Goal: Book appointment/travel/reservation

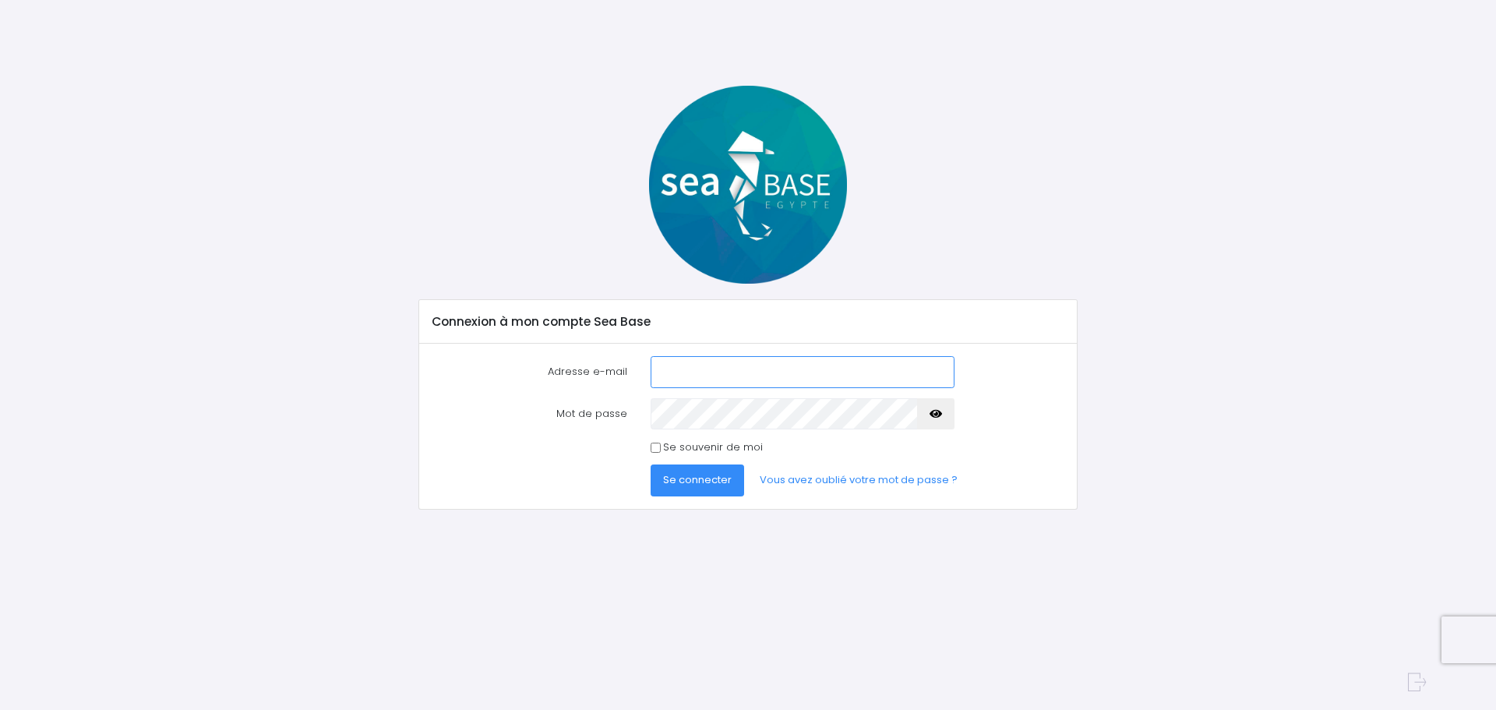
click at [687, 372] on input "Adresse e-mail" at bounding box center [803, 371] width 304 height 31
type input "[PERSON_NAME][EMAIL_ADDRESS][DOMAIN_NAME]"
click at [942, 411] on button "button" at bounding box center [935, 413] width 37 height 31
click at [704, 478] on span "Se connecter" at bounding box center [697, 479] width 69 height 15
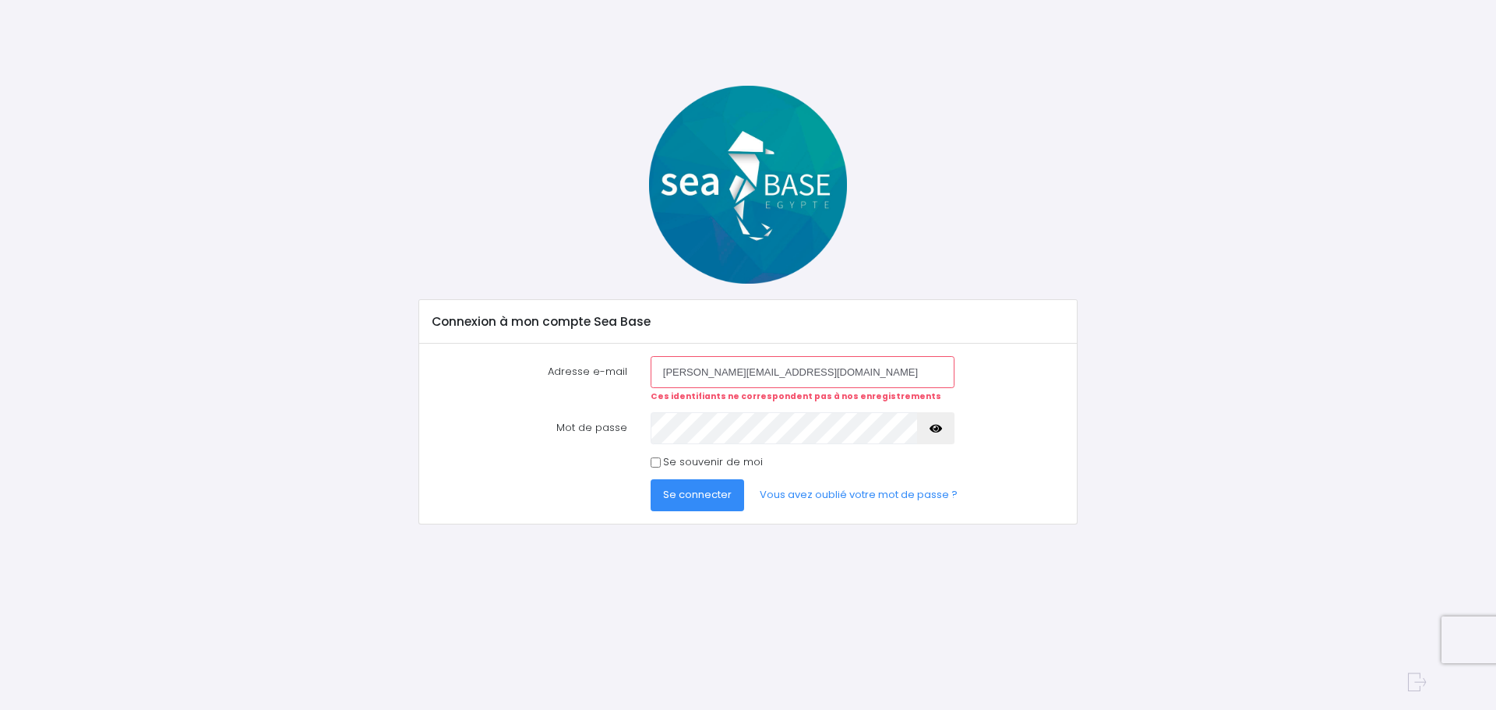
click at [688, 494] on span "Se connecter" at bounding box center [697, 494] width 69 height 15
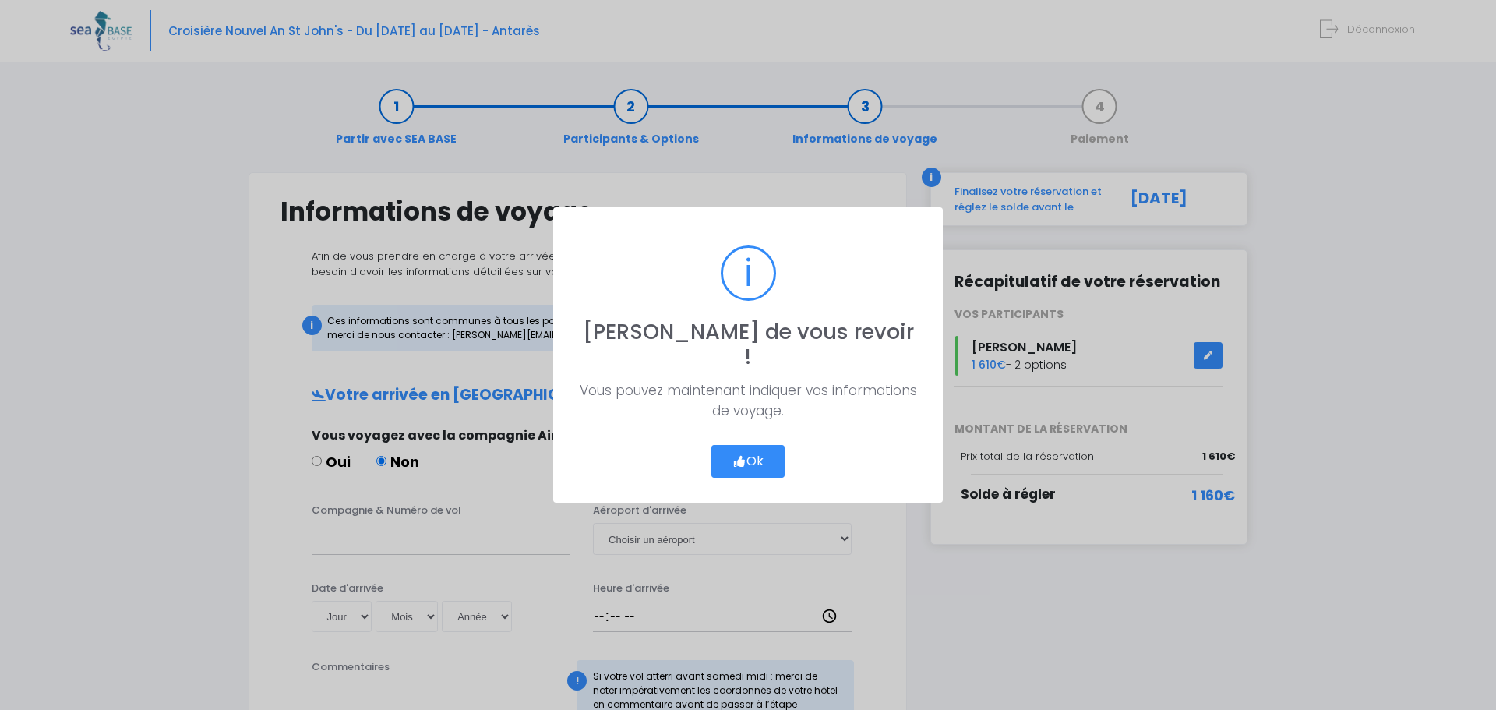
click at [757, 445] on button "Ok" at bounding box center [747, 461] width 73 height 33
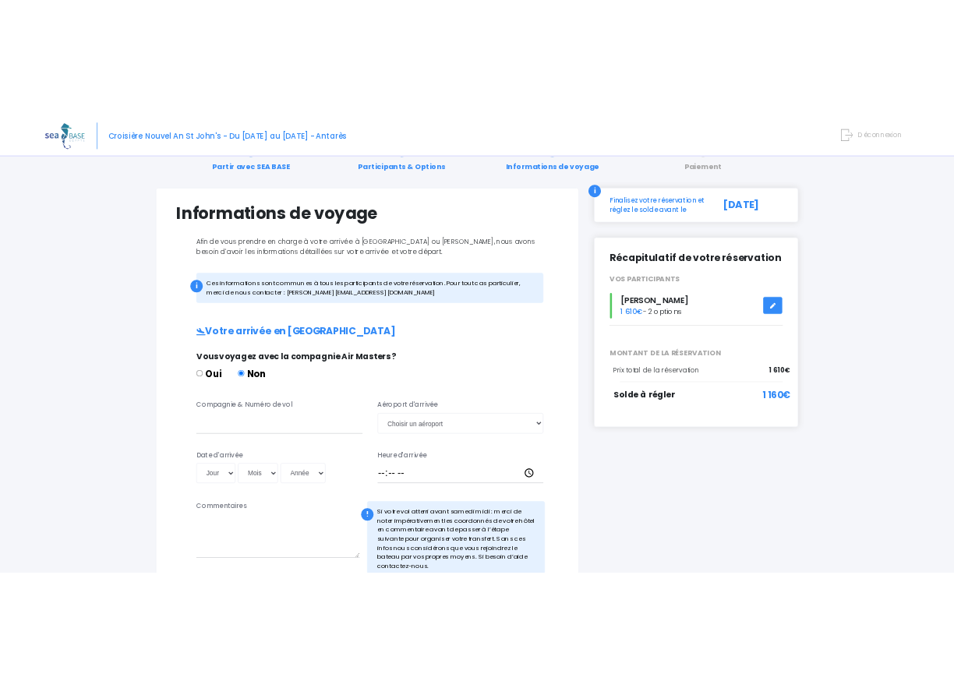
scroll to position [53, 0]
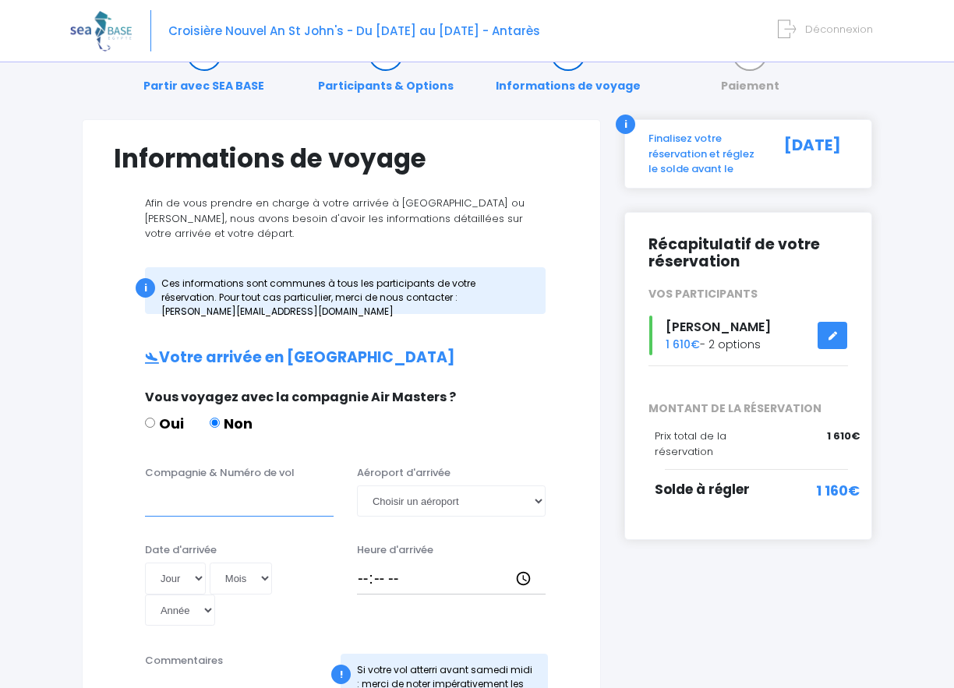
click at [165, 503] on input "Compagnie & Numéro de vol" at bounding box center [239, 500] width 189 height 31
type input "EASY JET"
click at [540, 501] on select "Choisir un aéroport Hurghada Marsa Alam" at bounding box center [451, 500] width 189 height 31
select select "Hurghada"
click at [357, 485] on select "Choisir un aéroport Hurghada Marsa Alam" at bounding box center [451, 500] width 189 height 31
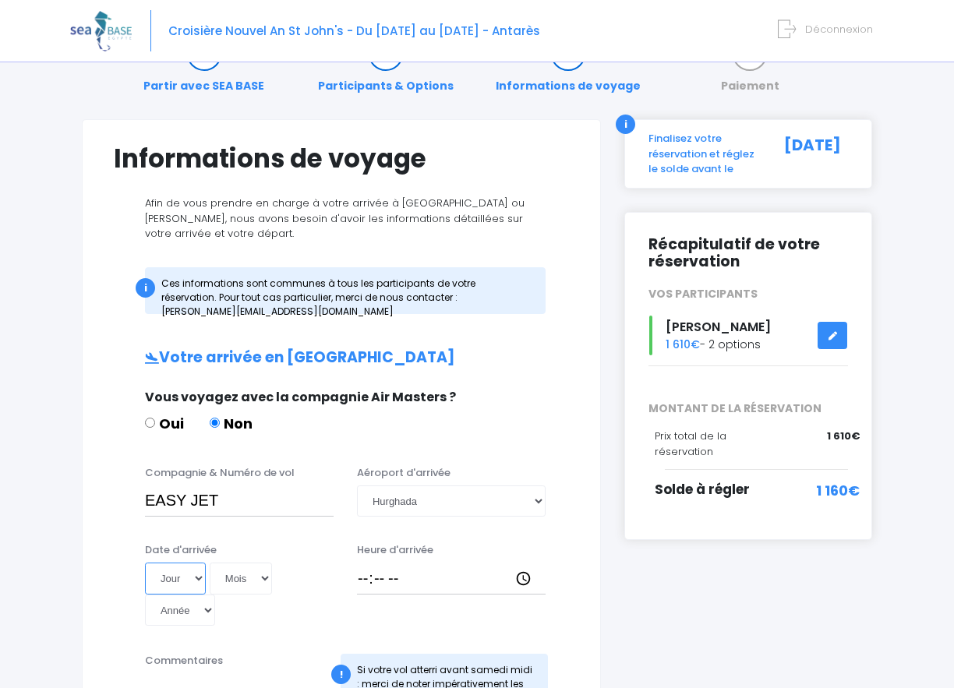
click at [199, 580] on select "Jour 01 02 03 04 05 06 07 08 09 10 11 12 13 14 15 16 17 18 19 20 21 22 23 24 25…" at bounding box center [175, 578] width 61 height 31
select select "27"
click at [145, 563] on select "Jour 01 02 03 04 05 06 07 08 09 10 11 12 13 14 15 16 17 18 19 20 21 22 23 24 25…" at bounding box center [175, 578] width 61 height 31
click at [263, 578] on select "Mois 01 02 03 04 05 06 07 08 09 10 11 12" at bounding box center [241, 578] width 62 height 31
select select "12"
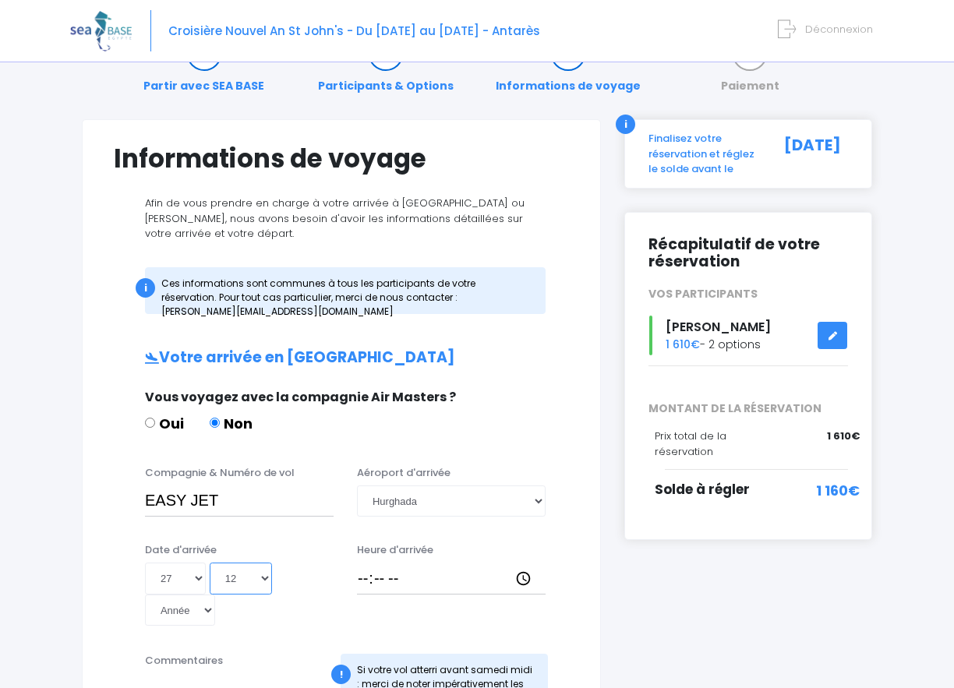
click at [210, 563] on select "Mois 01 02 03 04 05 06 07 08 09 10 11 12" at bounding box center [241, 578] width 62 height 31
click at [206, 611] on select "Année 2045 2044 2043 2042 2041 2040 2039 2038 2037 2036 2035 2034 2033 2032 203…" at bounding box center [180, 609] width 70 height 31
select select "2025"
click at [145, 594] on select "Année 2045 2044 2043 2042 2041 2040 2039 2038 2037 2036 2035 2034 2033 2032 203…" at bounding box center [180, 609] width 70 height 31
type input "2025-12-27"
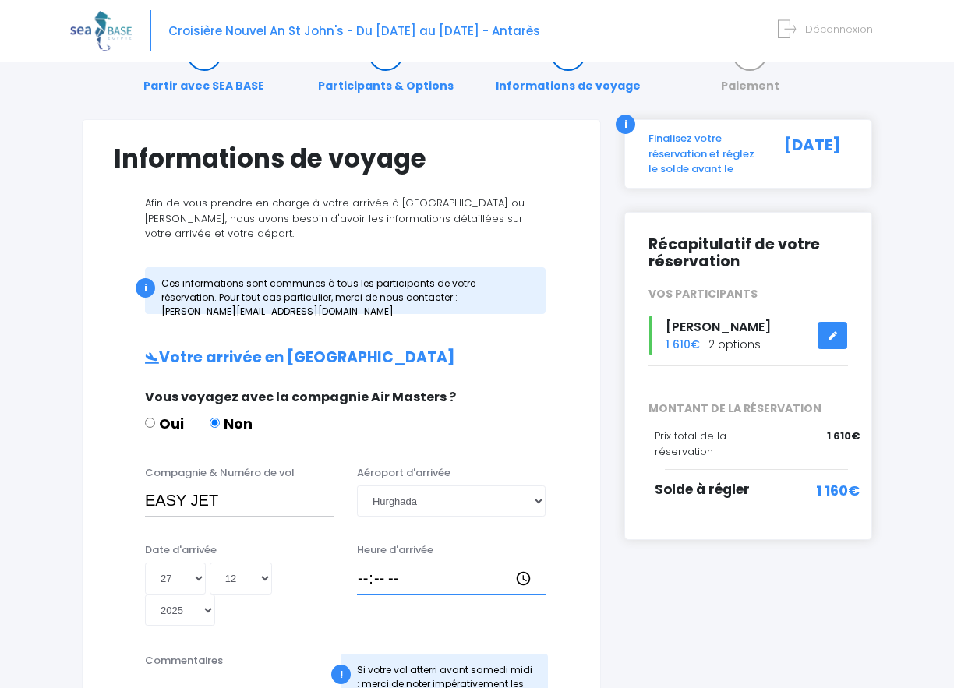
click at [365, 577] on input "Heure d'arrivée" at bounding box center [451, 578] width 189 height 31
type input "16:15"
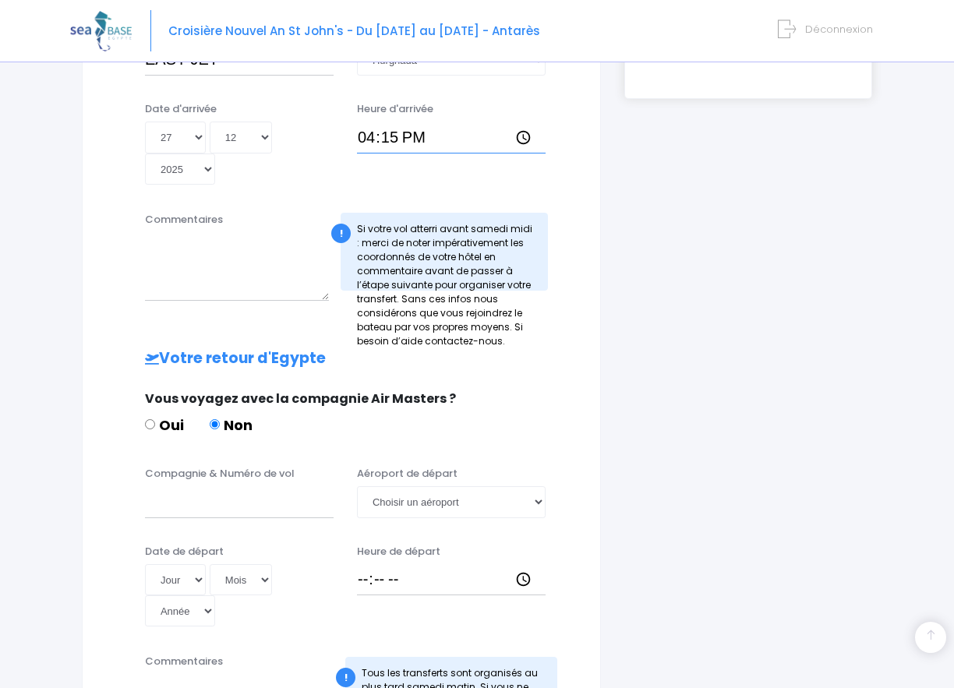
scroll to position [520, 0]
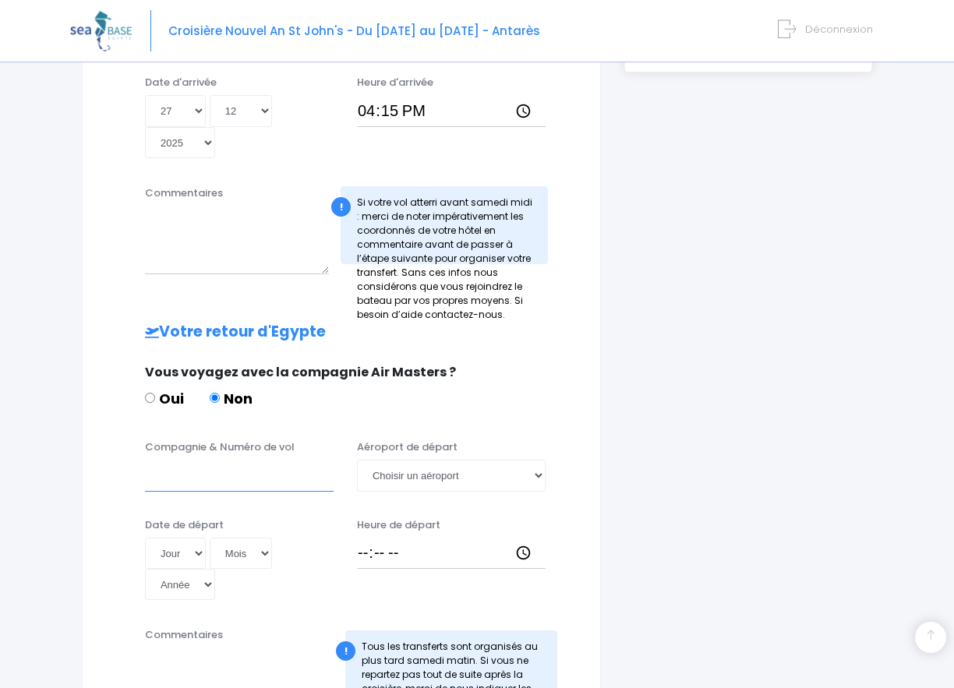
click at [166, 475] on input "Compagnie & Numéro de vol" at bounding box center [239, 475] width 189 height 31
type input "EASY JET"
click at [540, 472] on select "Choisir un aéroport Hurghada Marsa Alam" at bounding box center [451, 475] width 189 height 31
select select "Hurghada"
click at [357, 460] on select "Choisir un aéroport Hurghada Marsa Alam" at bounding box center [451, 475] width 189 height 31
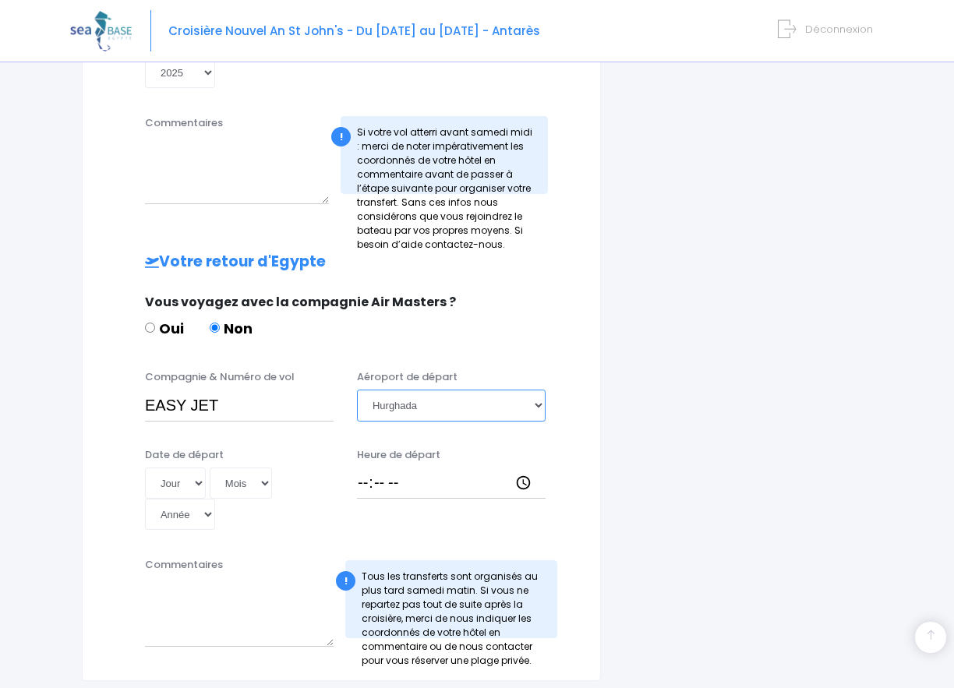
scroll to position [604, 0]
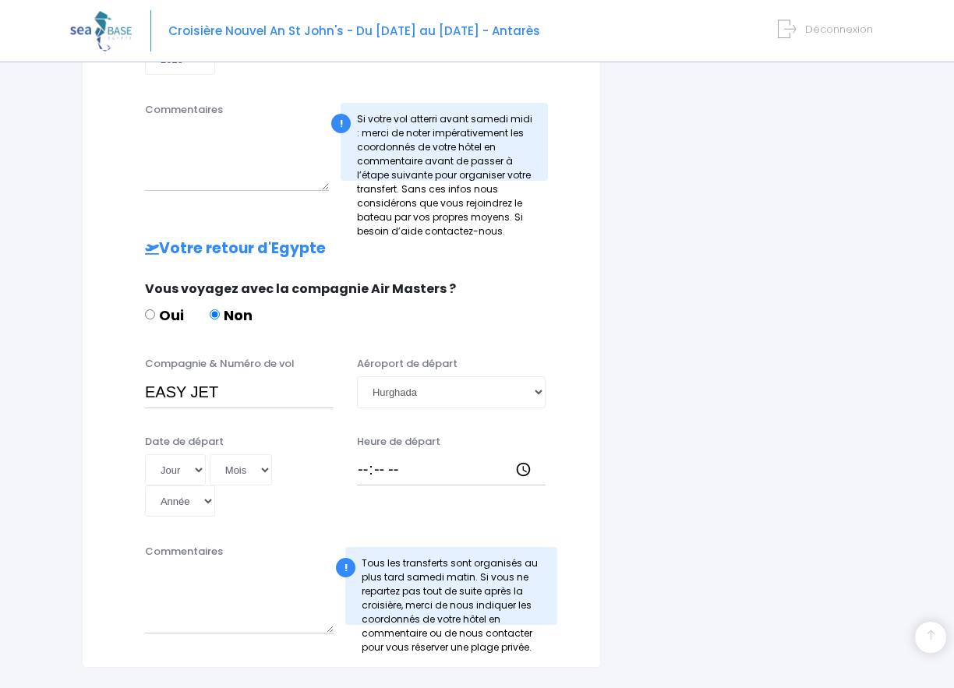
click at [750, 299] on div "i Finalisez votre réservation et réglez le solde avant le 28/10/2025 Récapitula…" at bounding box center [747, 117] width 271 height 1099
click at [644, 276] on div "i Finalisez votre réservation et réglez le solde avant le 28/10/2025 Récapitula…" at bounding box center [747, 117] width 271 height 1099
click at [197, 469] on select "Jour 01 02 03 04 05 06 07 08 09 10 11 12 13 14 15 16 17 18 19 20 21 22 23 24 25…" at bounding box center [175, 469] width 61 height 31
select select "03"
click at [145, 454] on select "Jour 01 02 03 04 05 06 07 08 09 10 11 12 13 14 15 16 17 18 19 20 21 22 23 24 25…" at bounding box center [175, 469] width 61 height 31
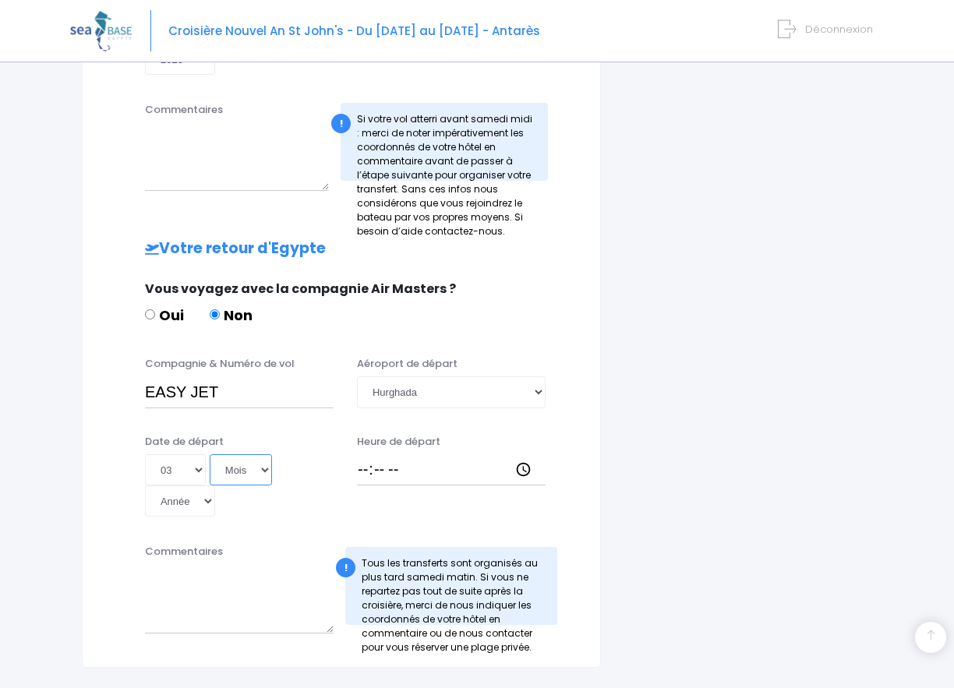
click at [266, 467] on select "Mois 01 02 03 04 05 06 07 08 09 10 11 12" at bounding box center [241, 469] width 62 height 31
select select "01"
click at [210, 454] on select "Mois 01 02 03 04 05 06 07 08 09 10 11 12" at bounding box center [241, 469] width 62 height 31
click at [206, 503] on select "Année 2045 2044 2043 2042 2041 2040 2039 2038 2037 2036 2035 2034 2033 2032 203…" at bounding box center [180, 500] width 70 height 31
select select "2026"
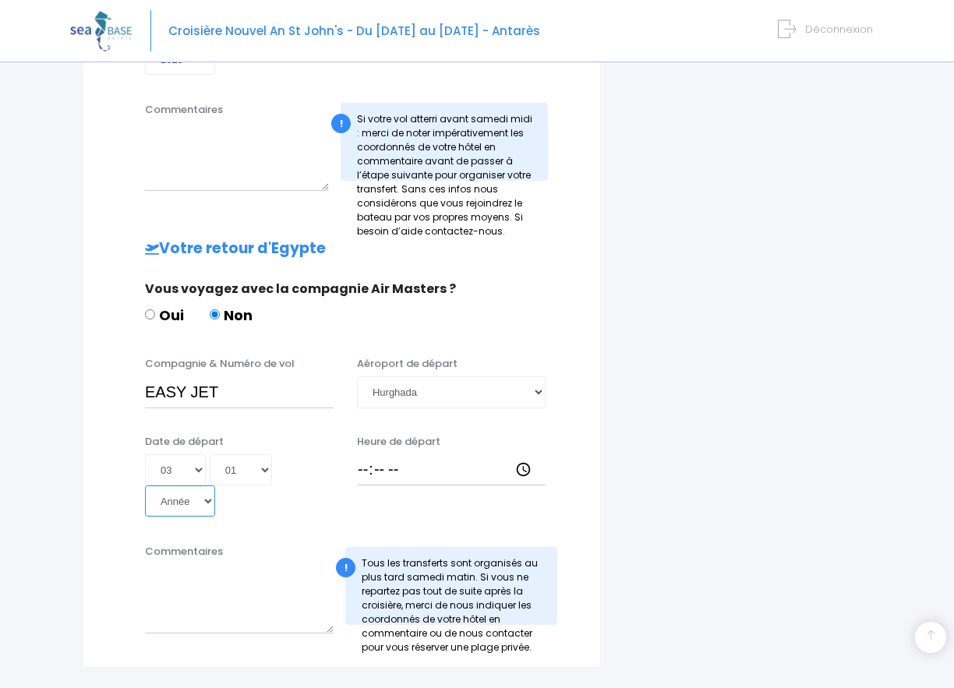
click at [145, 485] on select "Année 2045 2044 2043 2042 2041 2040 2039 2038 2037 2036 2035 2034 2033 2032 203…" at bounding box center [180, 500] width 70 height 31
type input "2026-01-03"
click at [368, 471] on input "Heure de départ" at bounding box center [451, 469] width 189 height 31
type input "17:00"
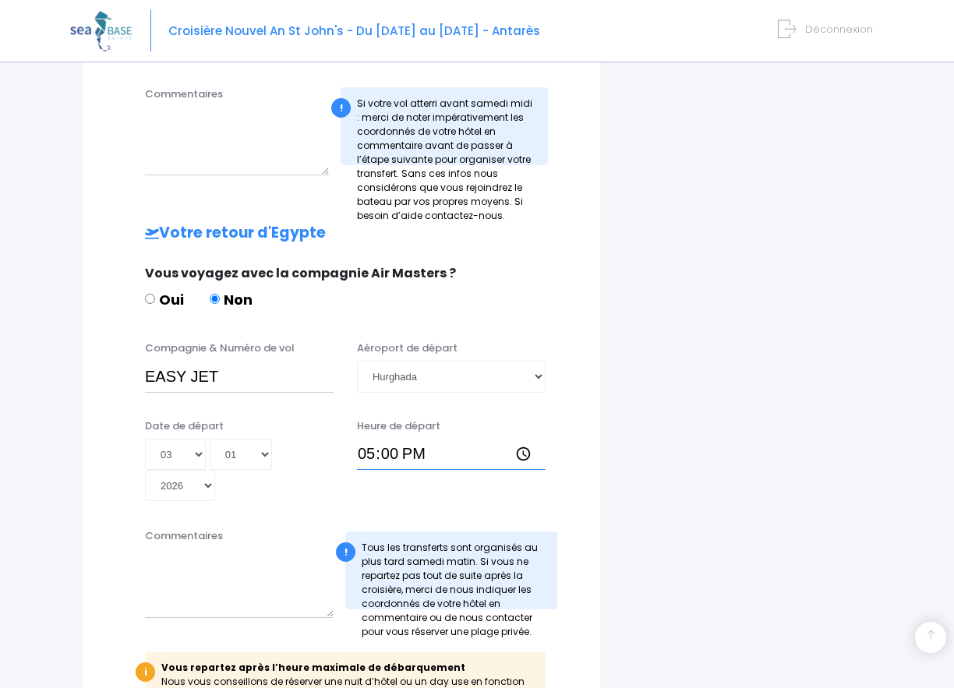
scroll to position [827, 0]
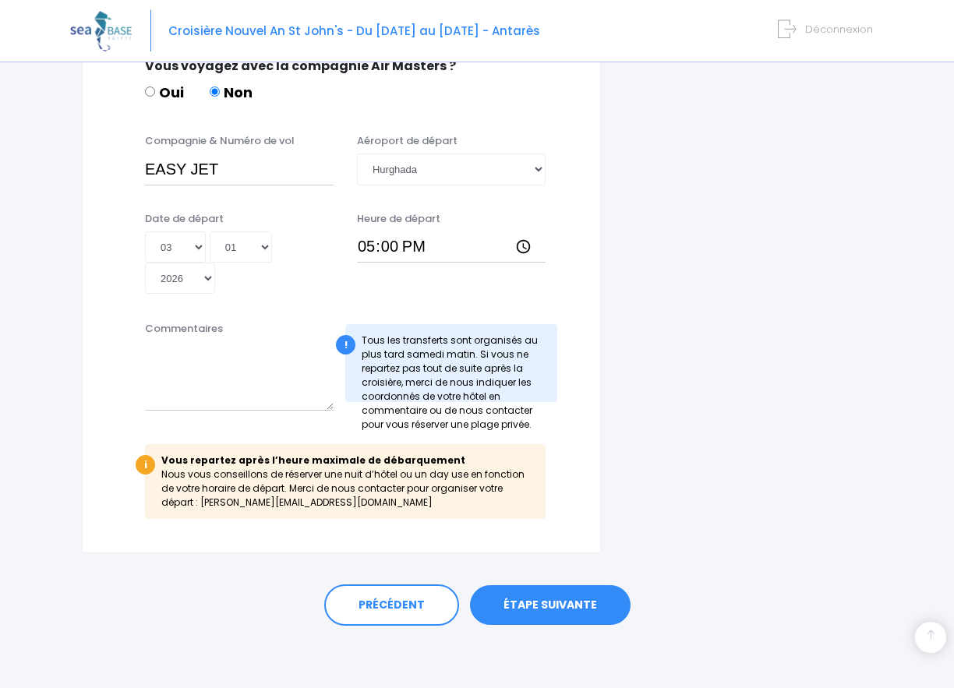
click at [534, 600] on link "ÉTAPE SUIVANTE" at bounding box center [550, 605] width 161 height 41
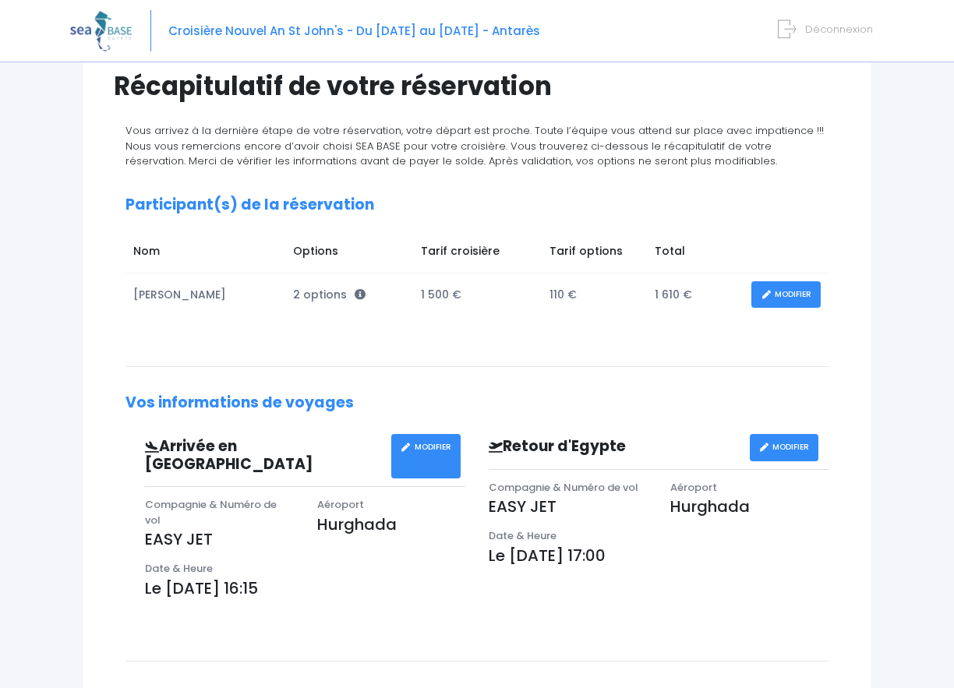
scroll to position [139, 0]
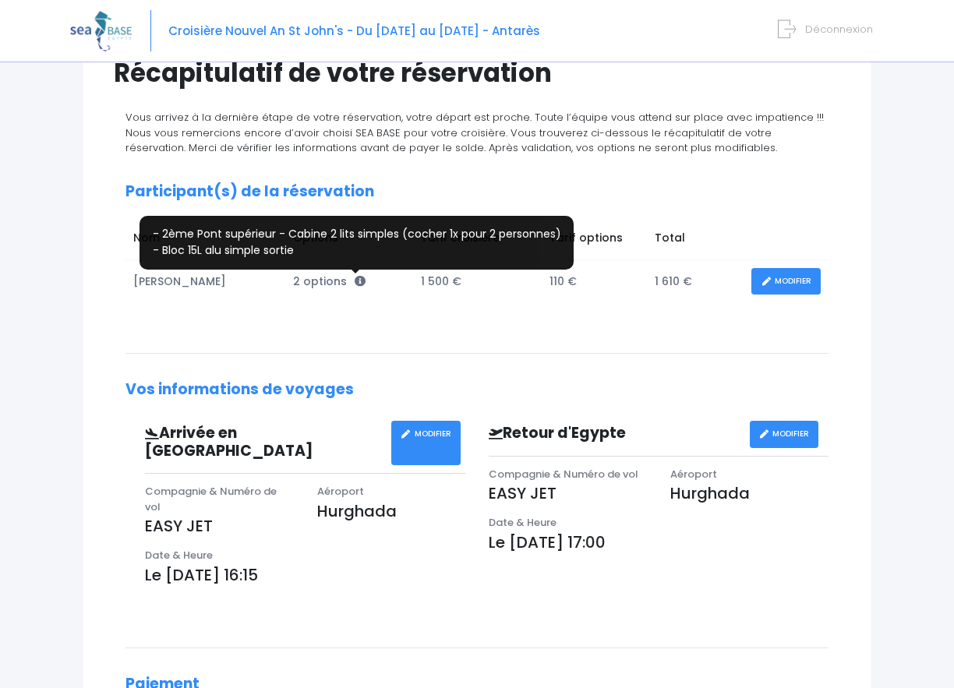
click at [355, 280] on icon at bounding box center [360, 281] width 11 height 11
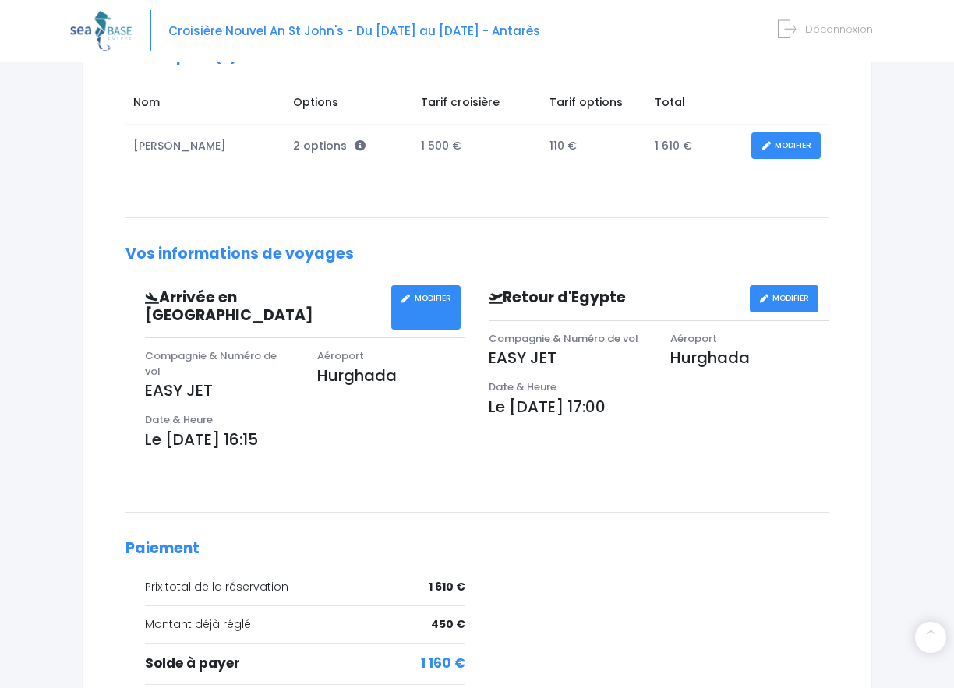
scroll to position [407, 0]
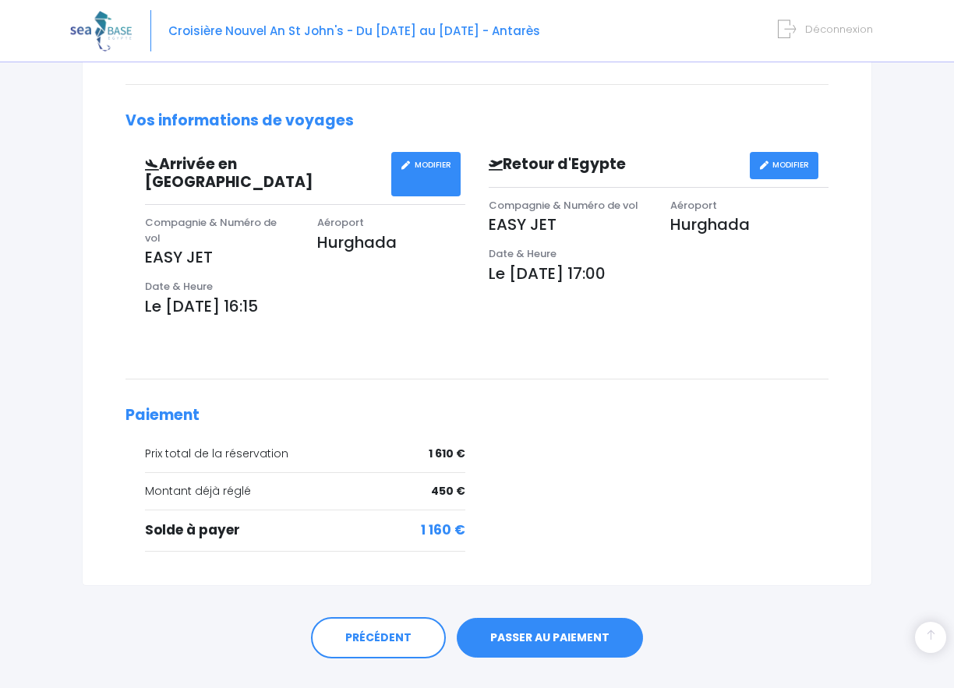
click at [537, 618] on link "PASSER AU PAIEMENT" at bounding box center [550, 638] width 186 height 41
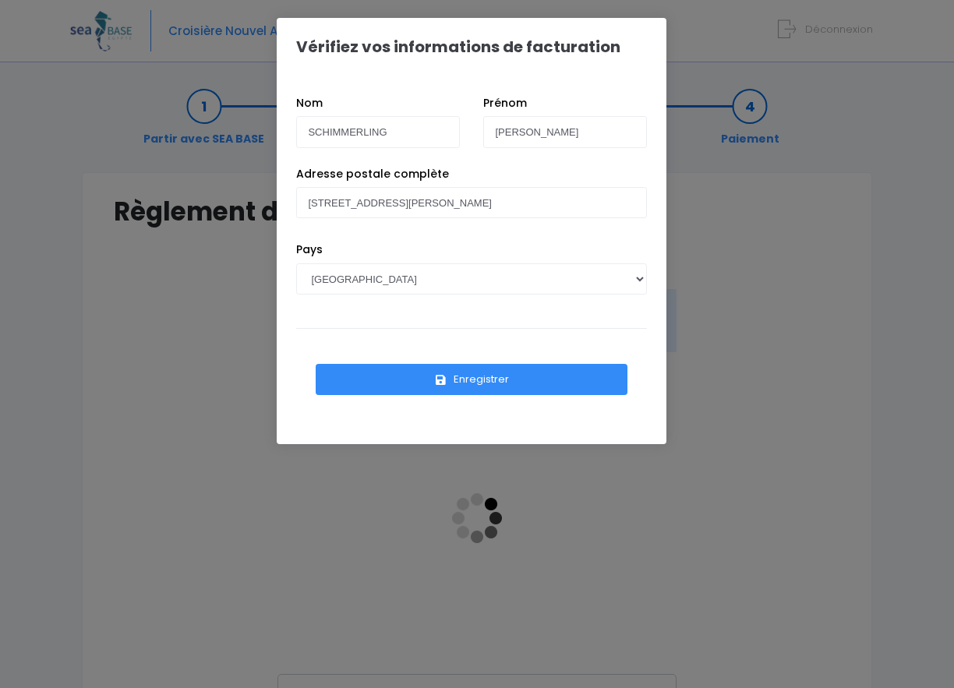
click at [487, 376] on button "Enregistrer" at bounding box center [472, 379] width 312 height 31
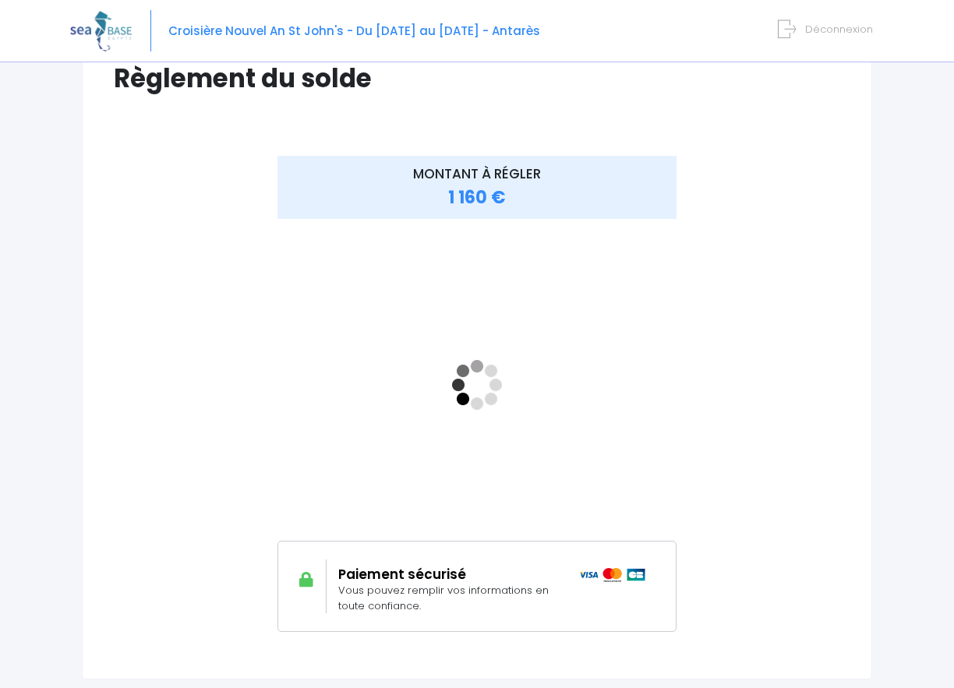
scroll to position [140, 0]
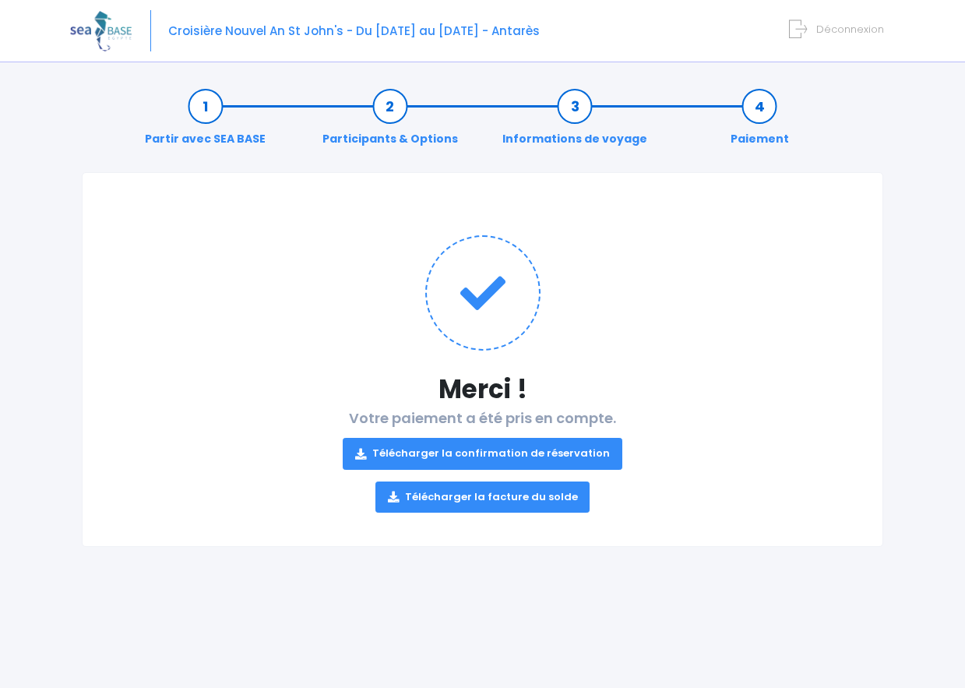
click at [520, 453] on link "Télécharger la confirmation de réservation" at bounding box center [483, 453] width 280 height 31
